Goal: Find specific page/section: Find specific page/section

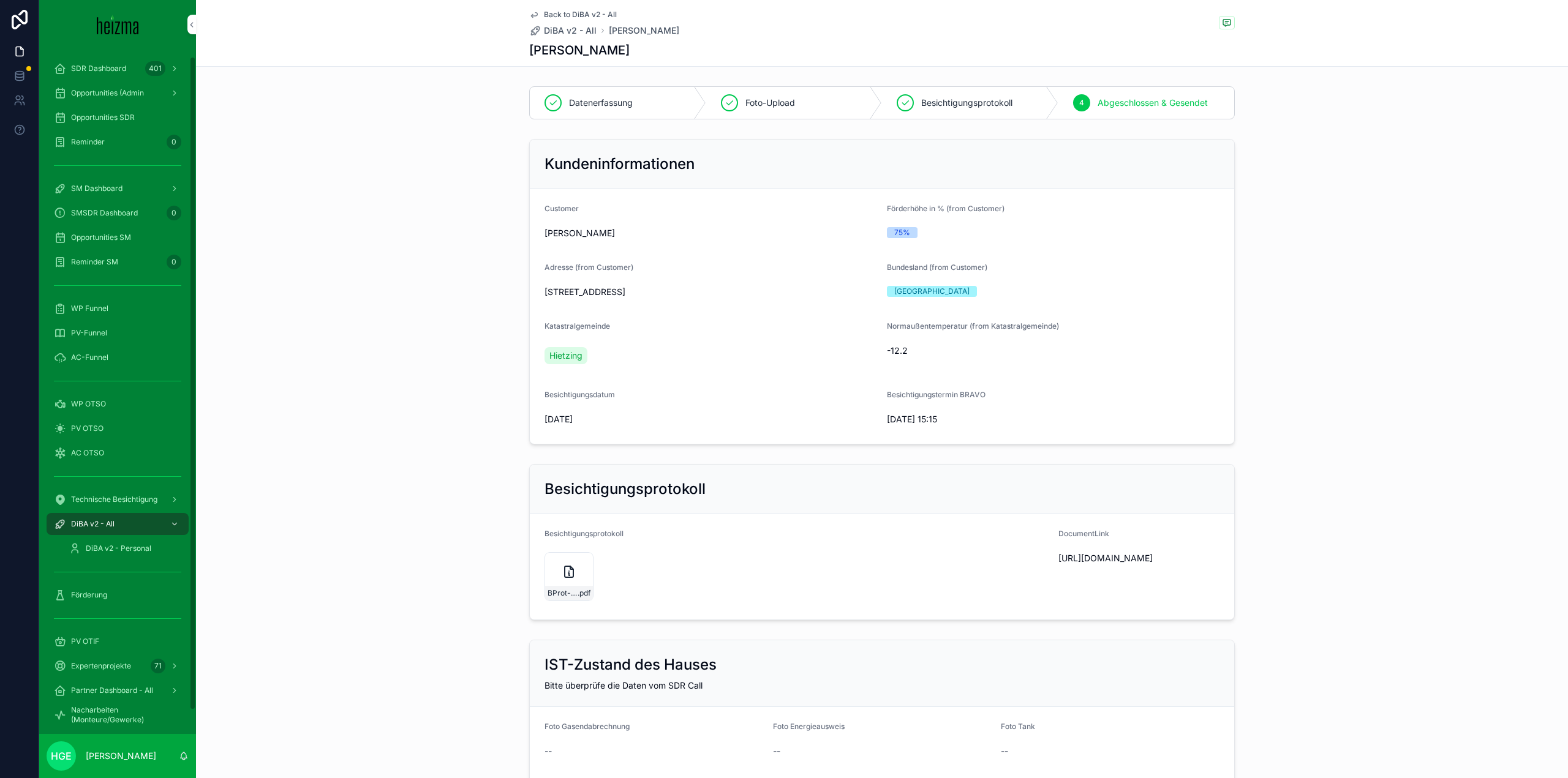
scroll to position [2326, 0]
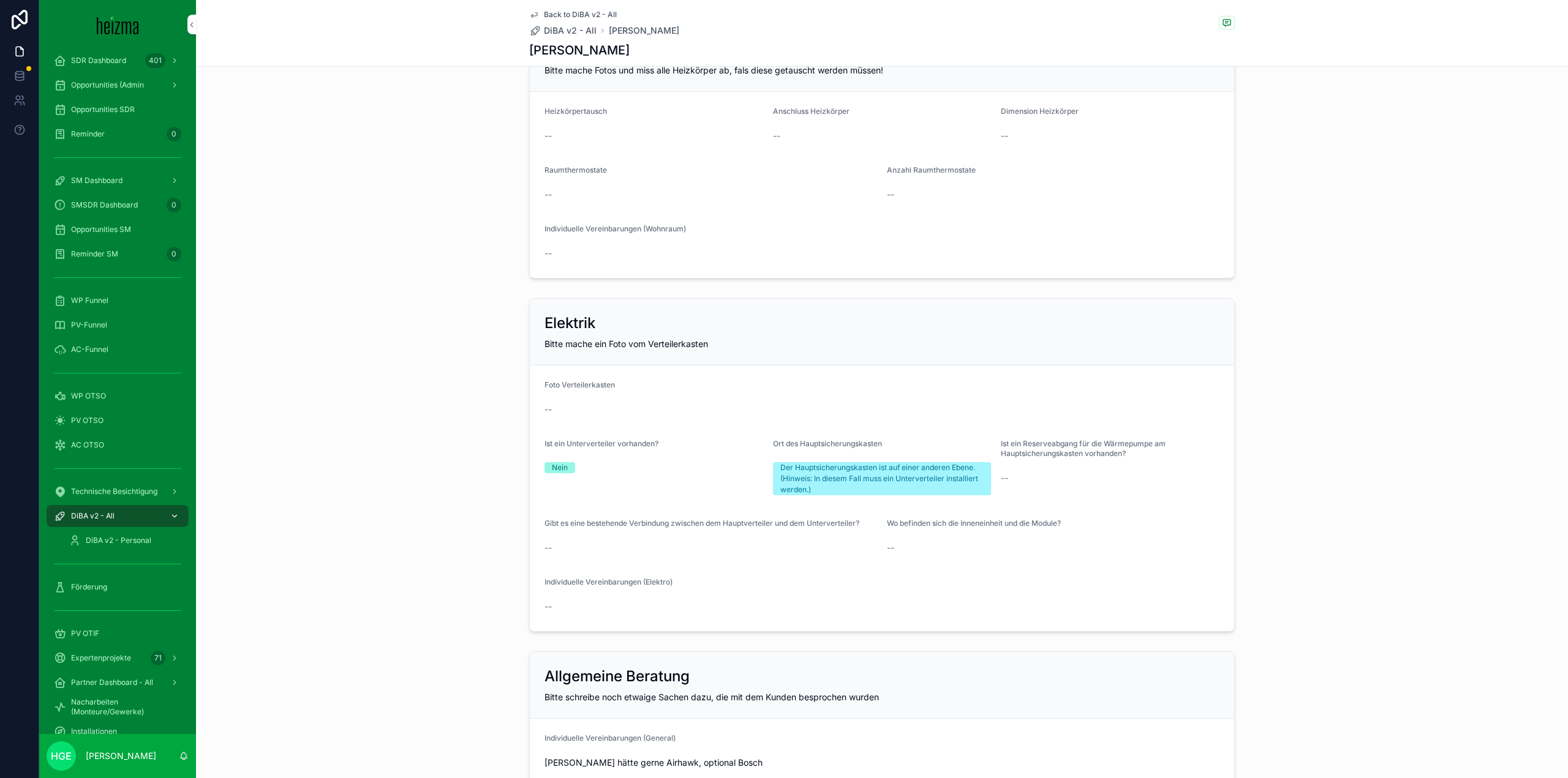
click at [126, 511] on div "DiBA v2 - All" at bounding box center [117, 516] width 127 height 20
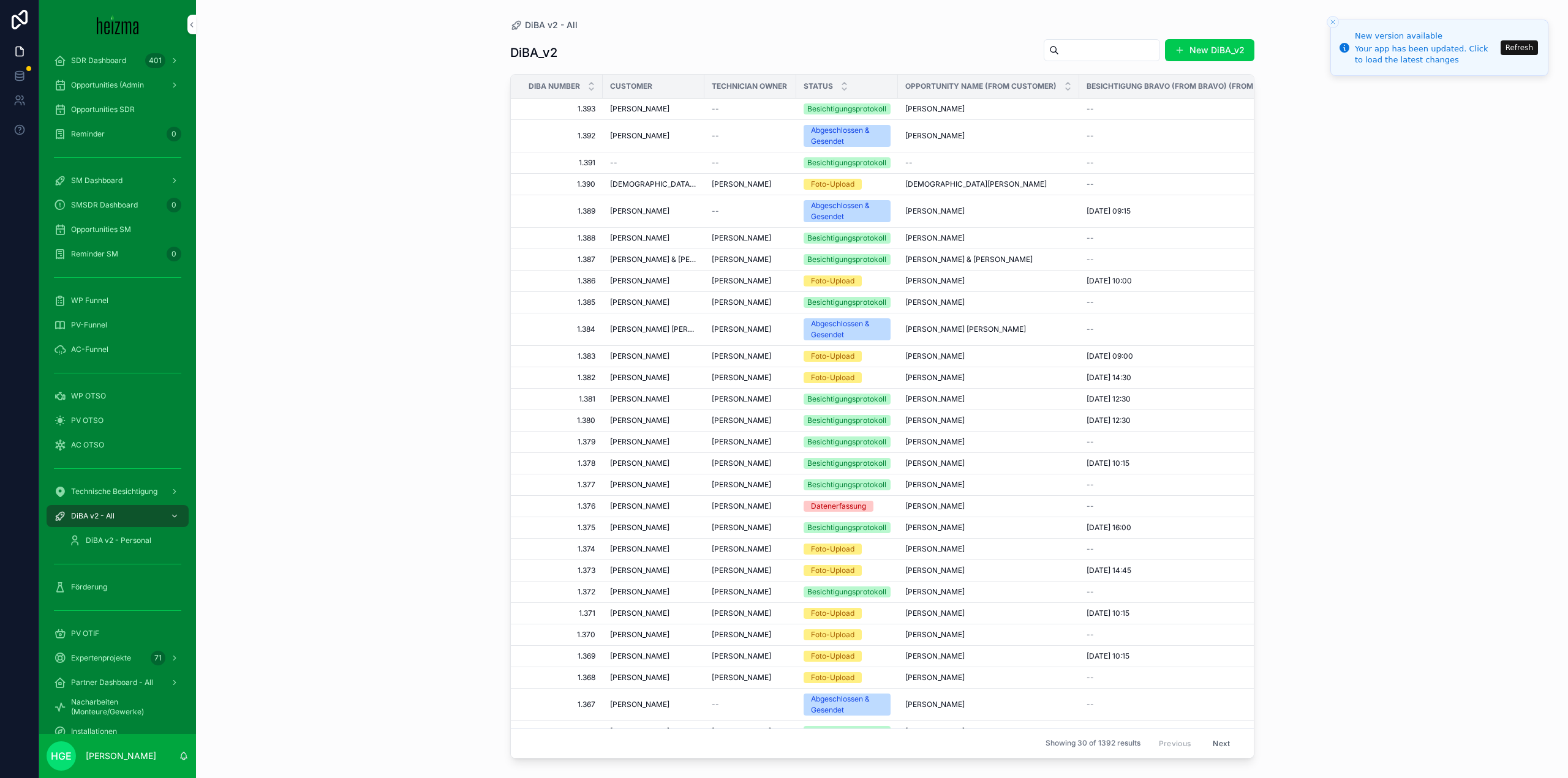
drag, startPoint x: 1057, startPoint y: 57, endPoint x: 1073, endPoint y: 57, distance: 16.0
click at [1073, 57] on input "scrollable content" at bounding box center [1109, 50] width 101 height 17
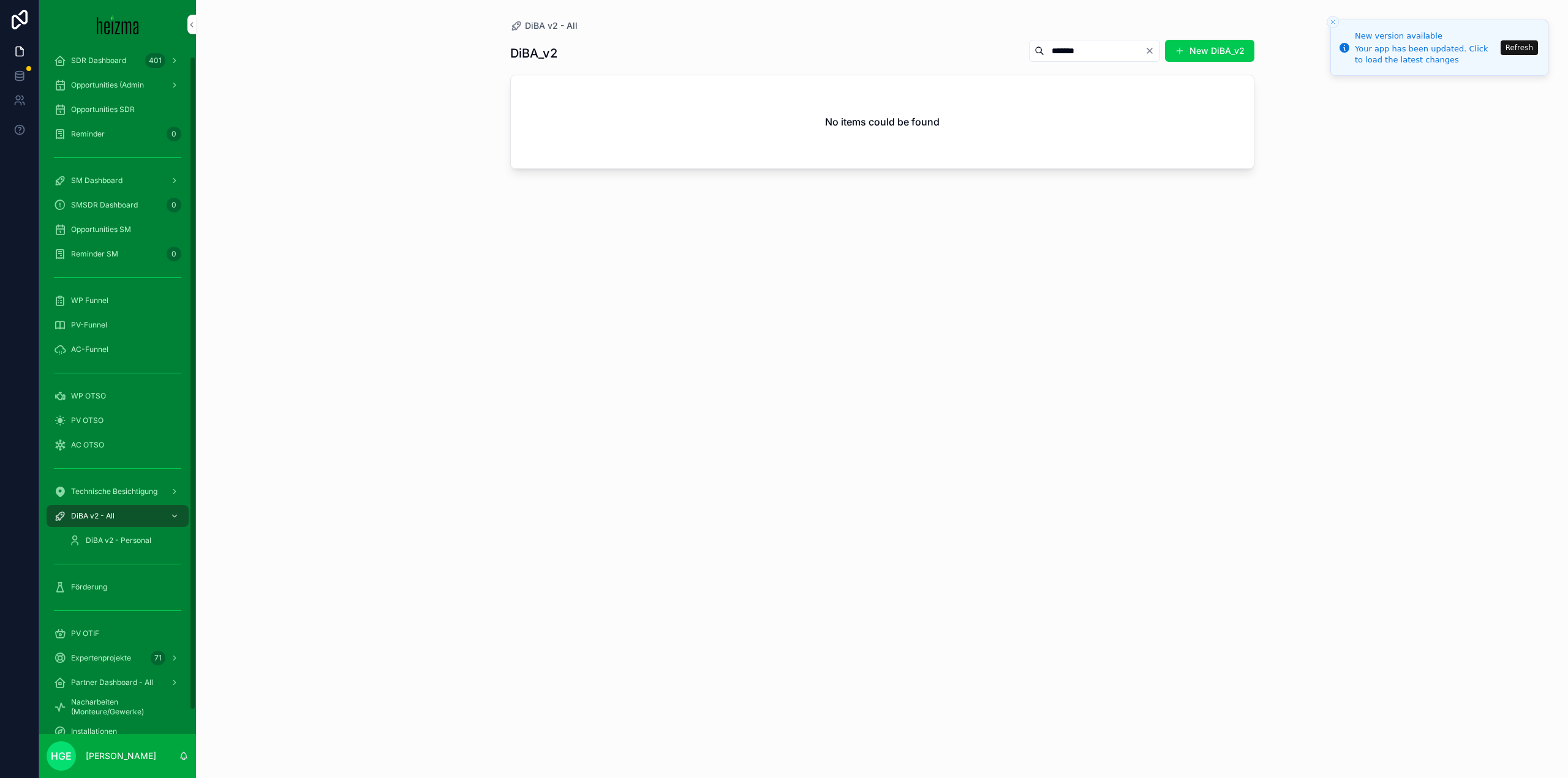
type input "*******"
click at [127, 532] on div "DiBA v2 - Personal" at bounding box center [124, 540] width 112 height 20
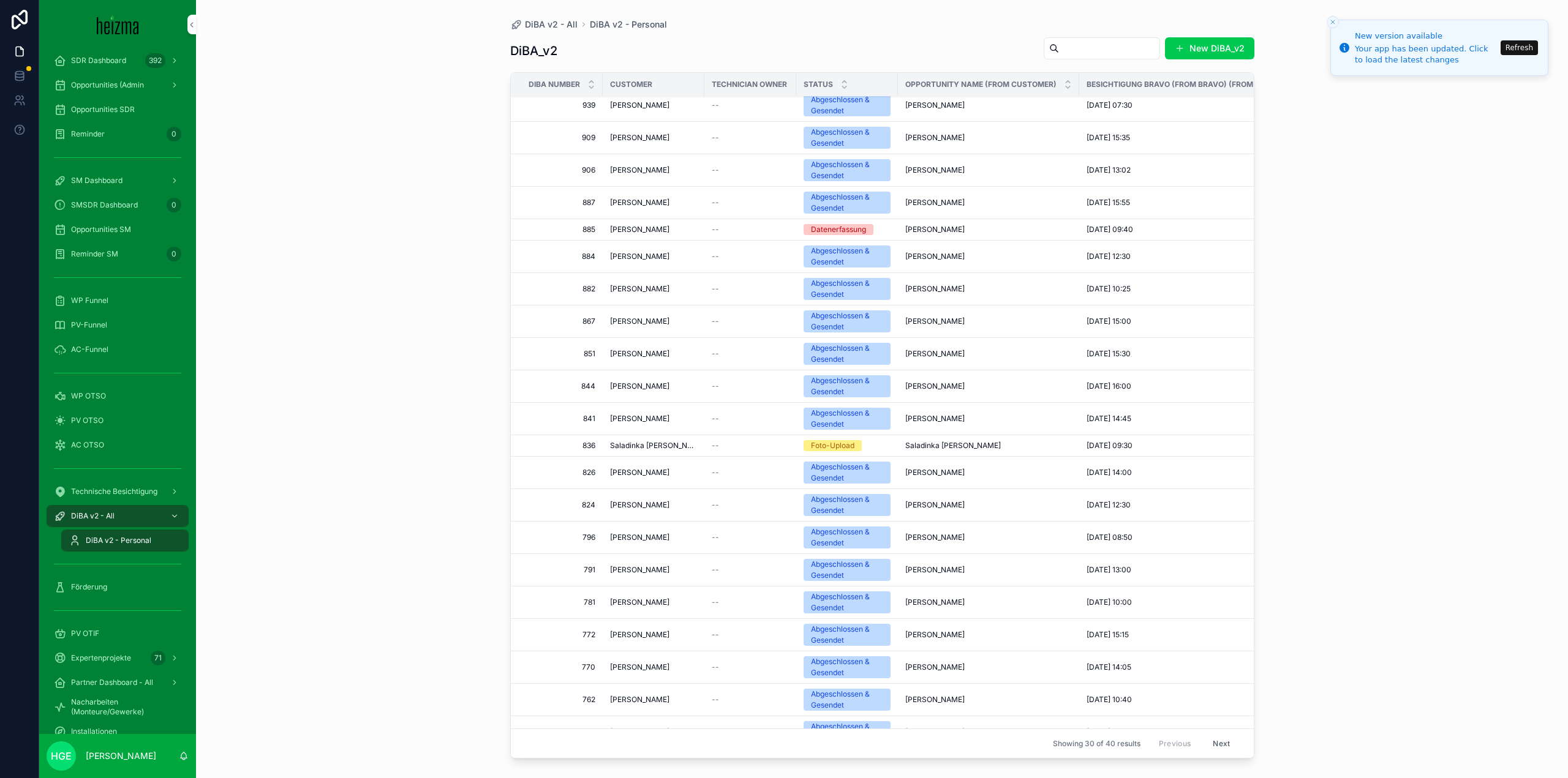
scroll to position [173, 0]
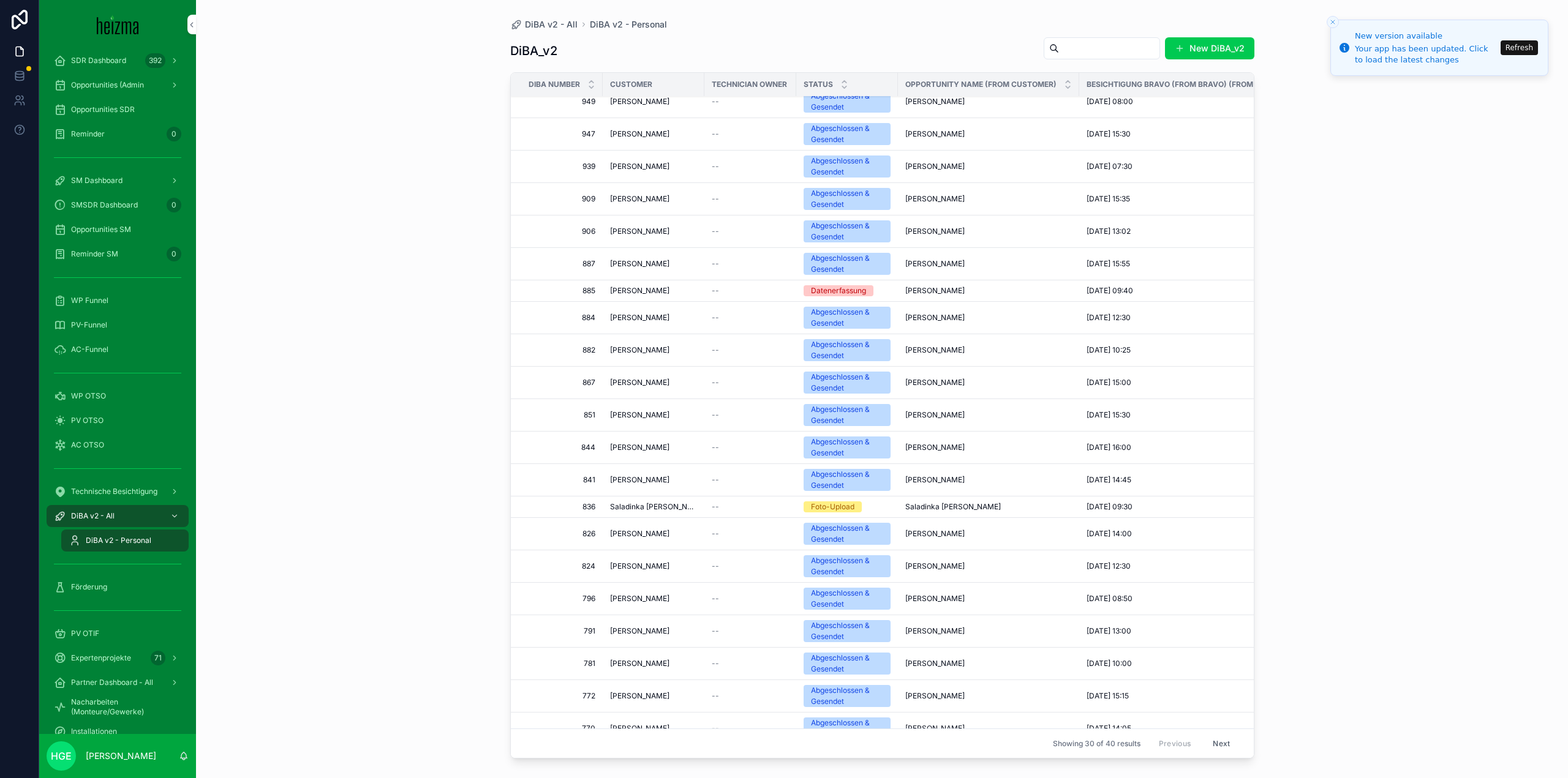
click at [631, 317] on span "[PERSON_NAME]" at bounding box center [640, 317] width 60 height 10
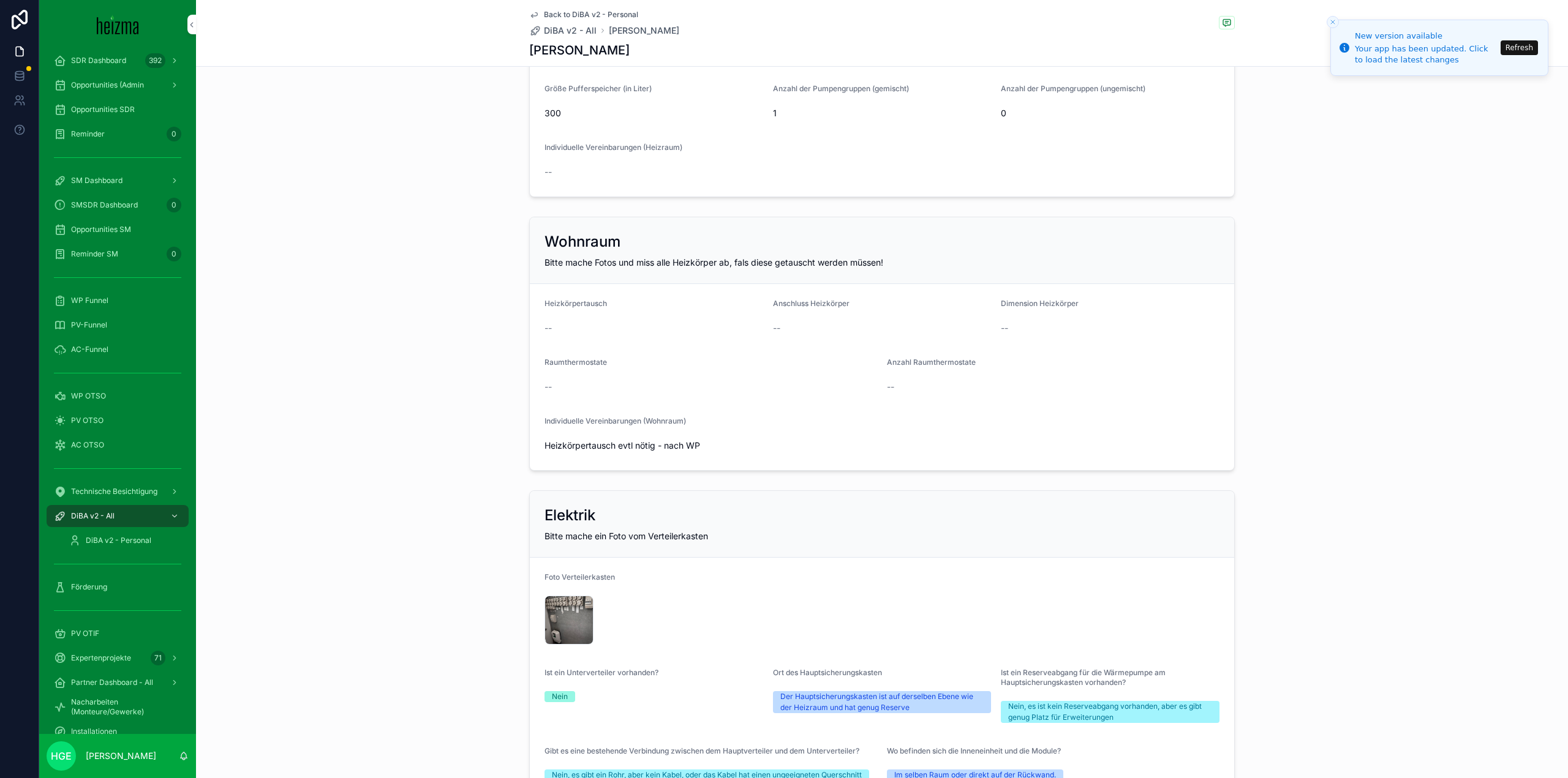
scroll to position [2265, 0]
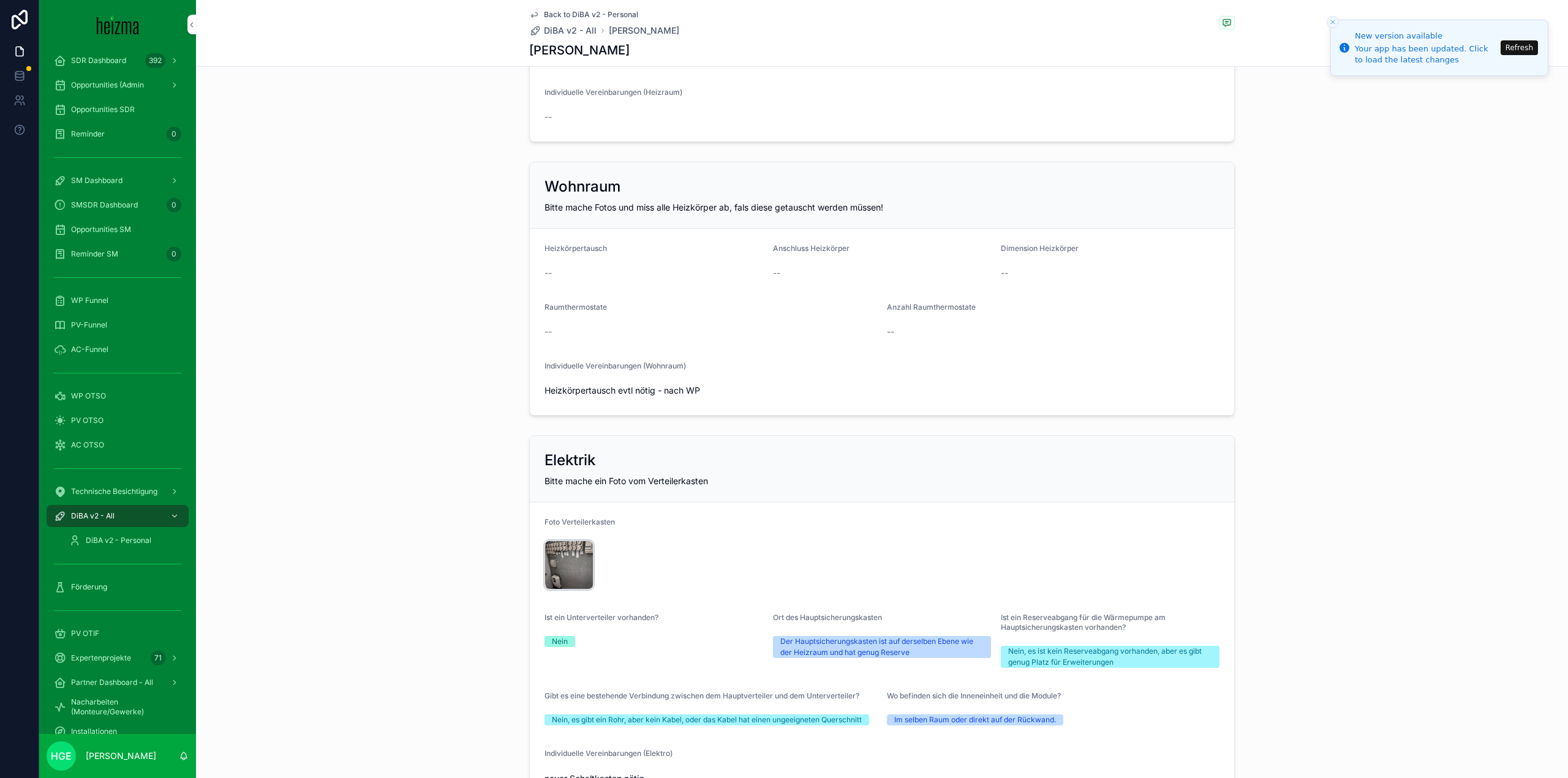
click at [574, 563] on div "IMG_7207 .jpg" at bounding box center [569, 565] width 49 height 49
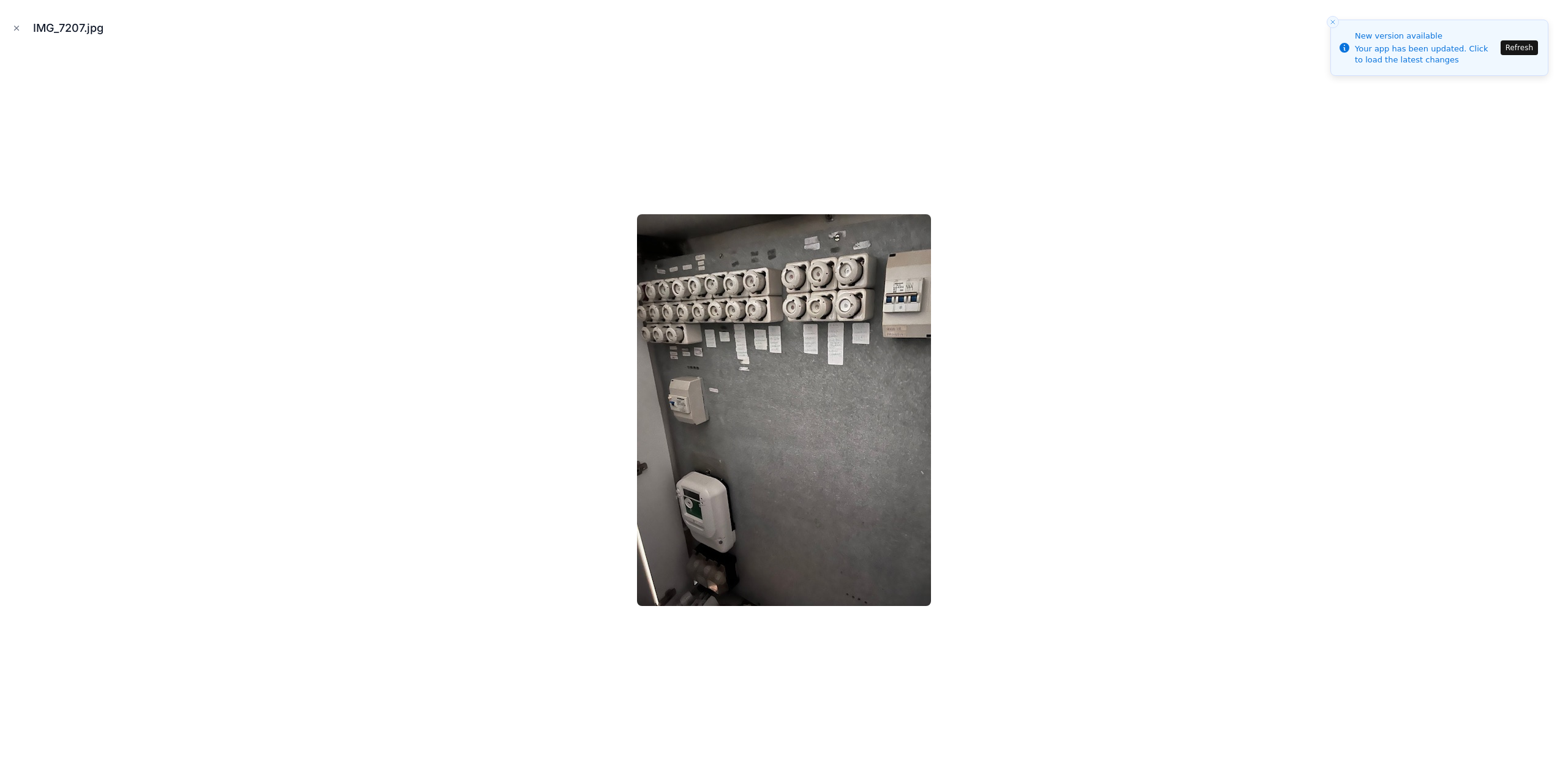
click at [1324, 20] on div "IMG_7207.jpg" at bounding box center [784, 28] width 1548 height 37
click at [1332, 20] on icon "Close toast" at bounding box center [1333, 22] width 7 height 7
click at [1532, 49] on button "Refresh" at bounding box center [1519, 48] width 37 height 15
